Goal: Consume media (video, audio): Consume media (video, audio)

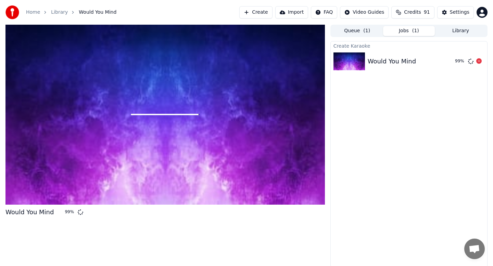
click at [398, 63] on div "Would You Mind" at bounding box center [392, 62] width 48 height 10
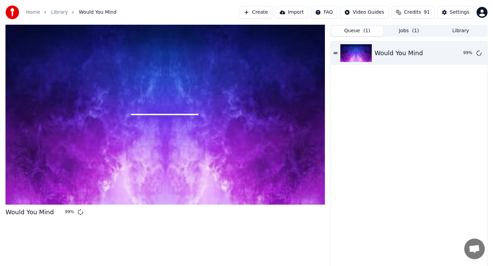
click at [370, 31] on button "Queue ( 1 )" at bounding box center [358, 31] width 52 height 10
click at [411, 54] on div "Would You Mind" at bounding box center [399, 53] width 48 height 10
click at [337, 52] on icon at bounding box center [336, 53] width 4 height 2
click at [401, 53] on div "Would You Mind" at bounding box center [399, 53] width 48 height 10
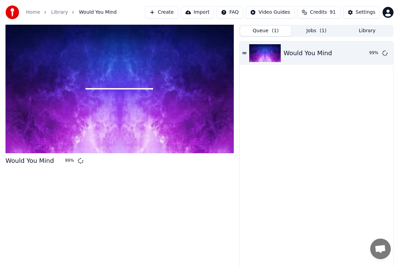
click at [306, 53] on div "Would You Mind" at bounding box center [307, 53] width 48 height 10
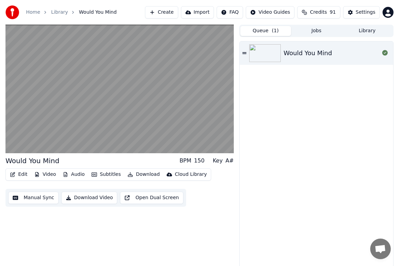
click at [95, 198] on button "Download Video" at bounding box center [89, 197] width 56 height 12
